Goal: Check status: Check status

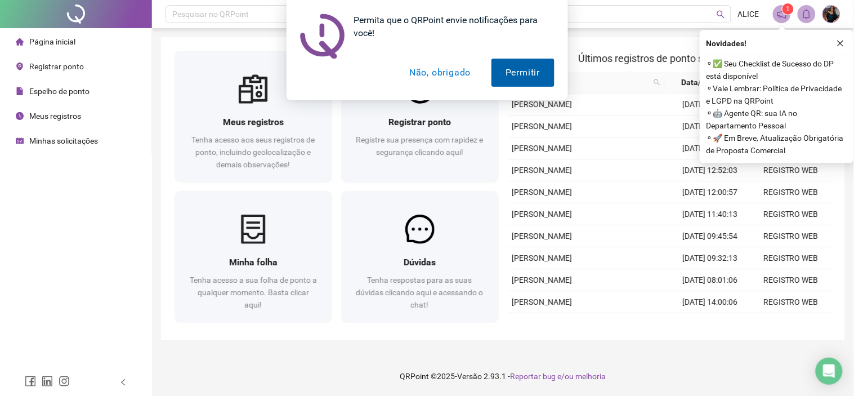
click at [507, 71] on button "Permitir" at bounding box center [523, 73] width 63 height 28
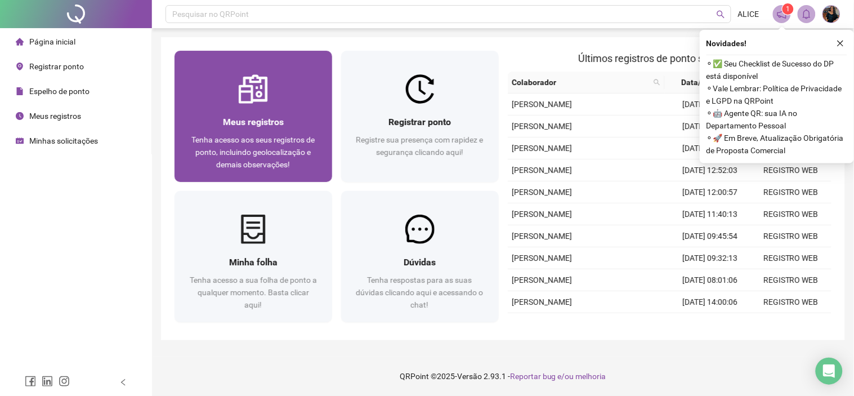
click at [274, 131] on div "Meus registros Tenha acesso aos seus registros de ponto, incluindo geolocalizaç…" at bounding box center [253, 143] width 131 height 56
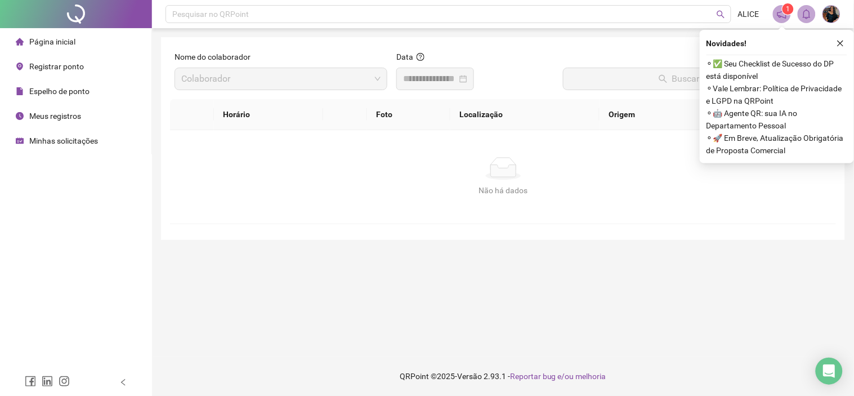
click at [79, 94] on span "Espelho de ponto" at bounding box center [59, 91] width 60 height 9
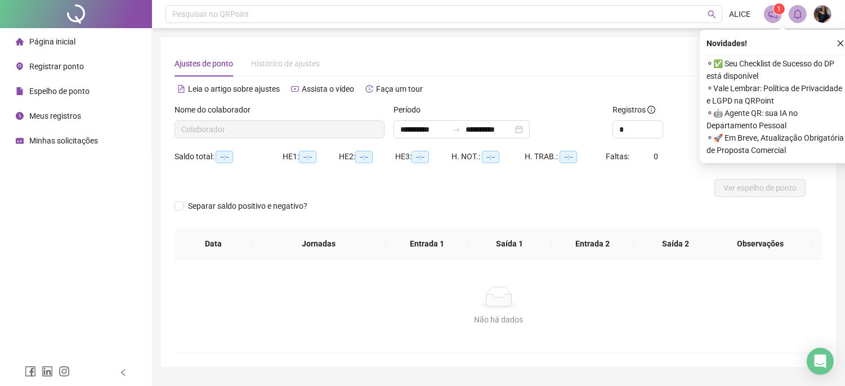
type input "**********"
click at [661, 126] on span "Increase Value" at bounding box center [656, 126] width 12 height 10
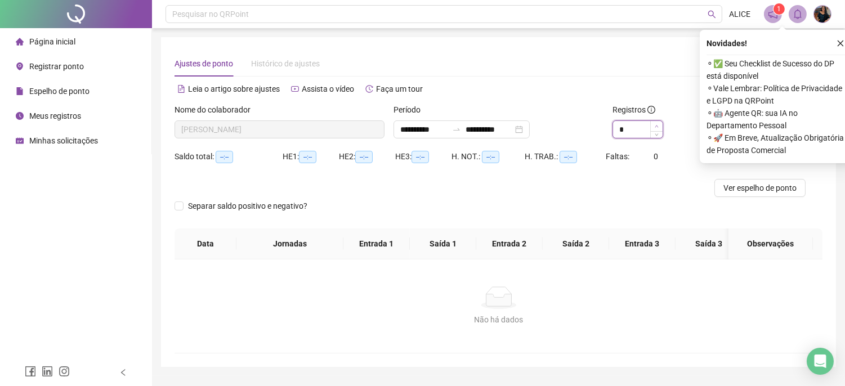
type input "*"
click at [661, 126] on span "Increase Value" at bounding box center [656, 126] width 12 height 10
click at [842, 37] on button "button" at bounding box center [841, 44] width 14 height 14
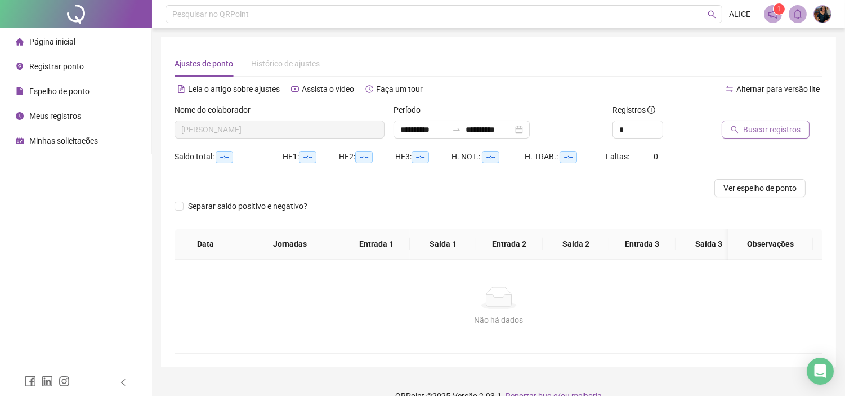
click at [781, 130] on span "Buscar registros" at bounding box center [771, 129] width 57 height 12
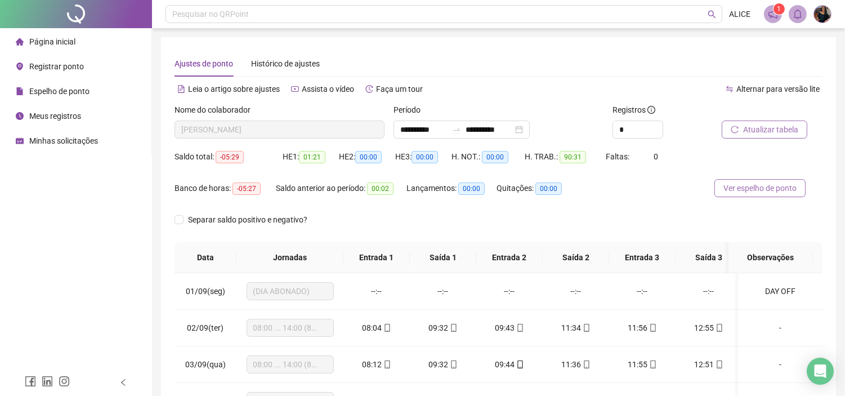
click at [802, 184] on button "Ver espelho de ponto" at bounding box center [760, 188] width 91 height 18
